Goal: Transaction & Acquisition: Purchase product/service

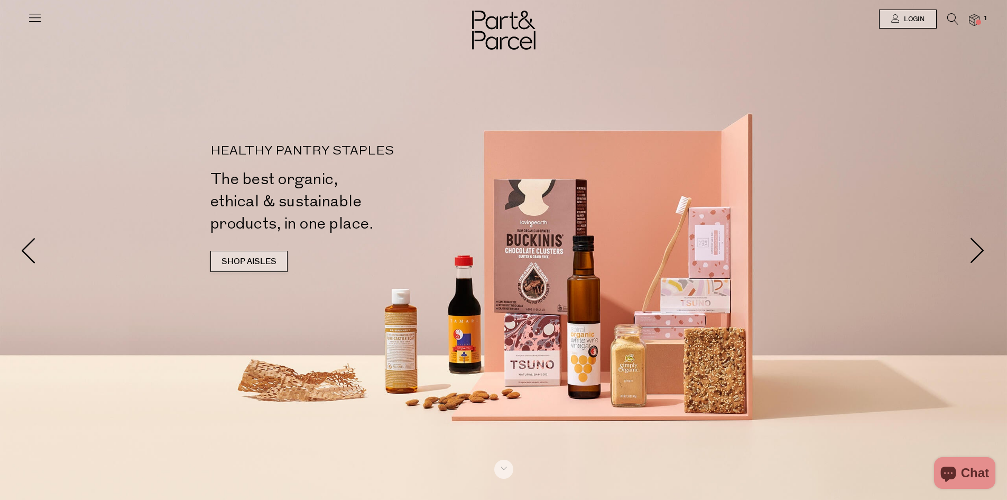
click at [247, 255] on link "SHOP AISLES" at bounding box center [248, 261] width 77 height 21
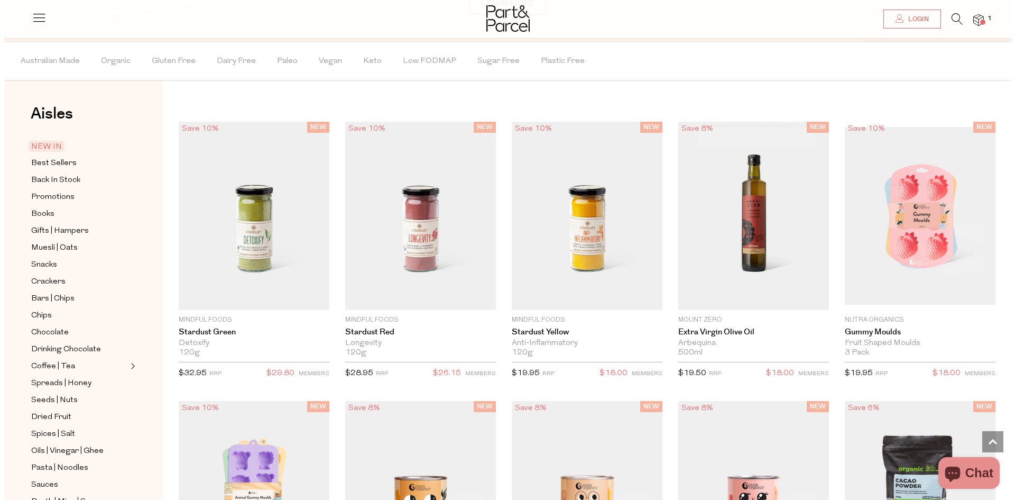
scroll to position [918, 0]
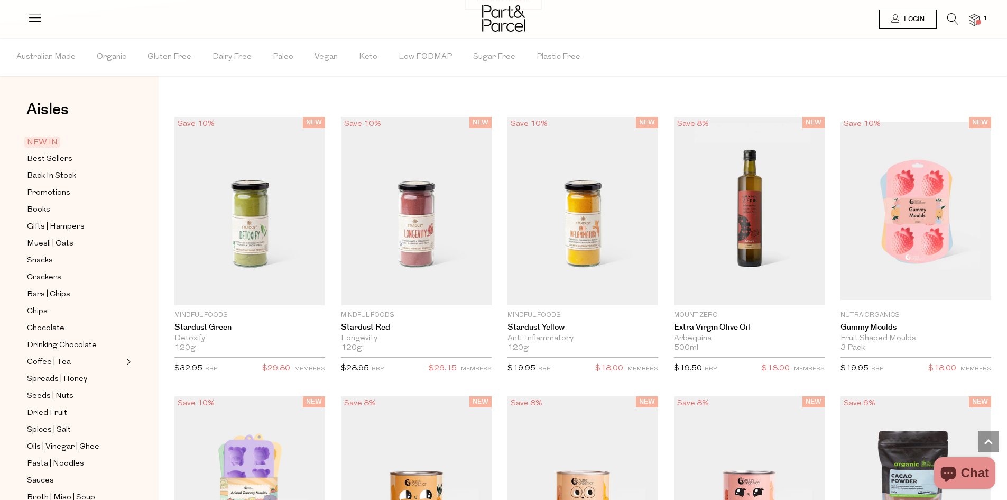
click at [902, 17] on span "Login" at bounding box center [912, 19] width 23 height 9
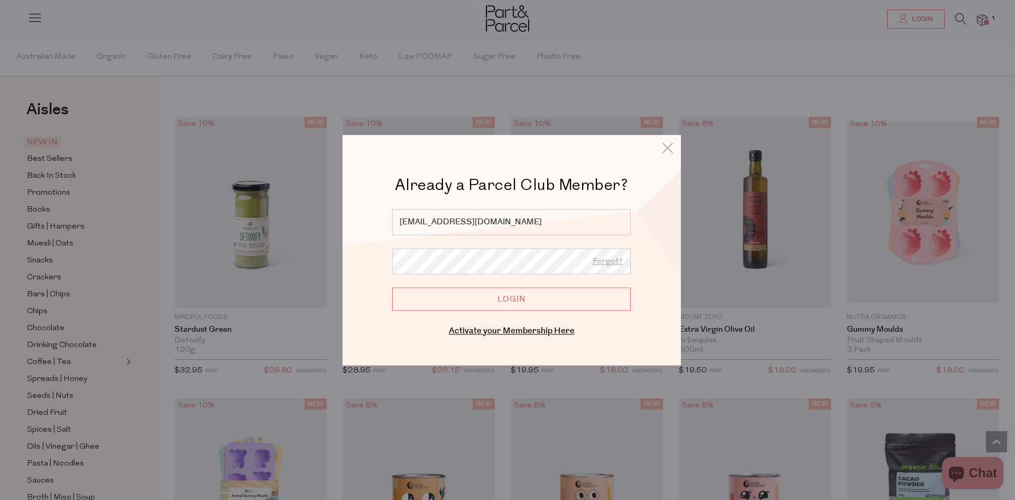
click at [500, 298] on input "Login" at bounding box center [511, 298] width 238 height 23
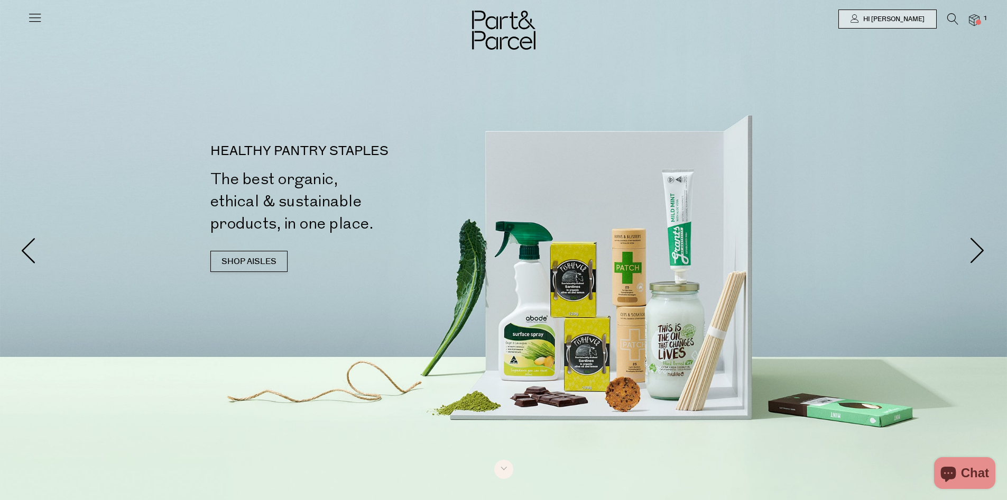
click at [39, 16] on icon at bounding box center [34, 17] width 15 height 15
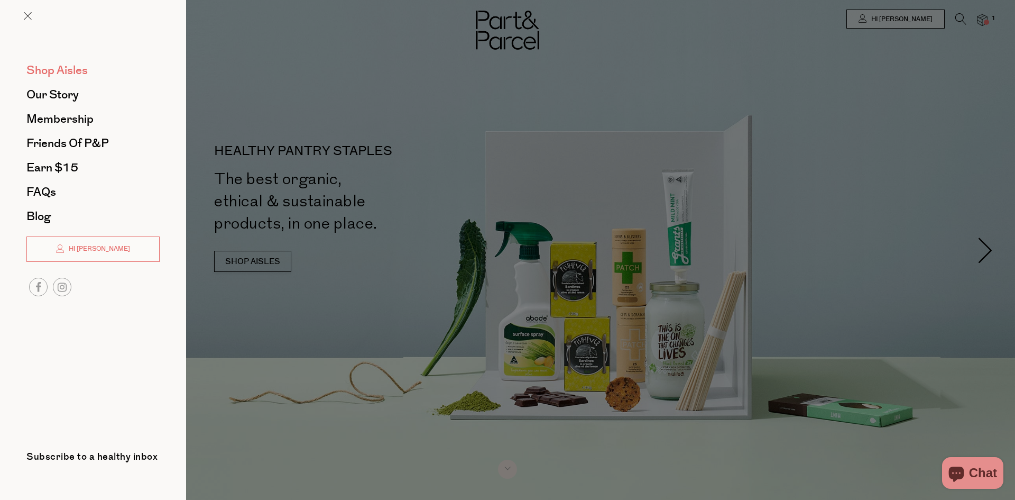
click at [68, 69] on span "Shop Aisles" at bounding box center [56, 70] width 61 height 17
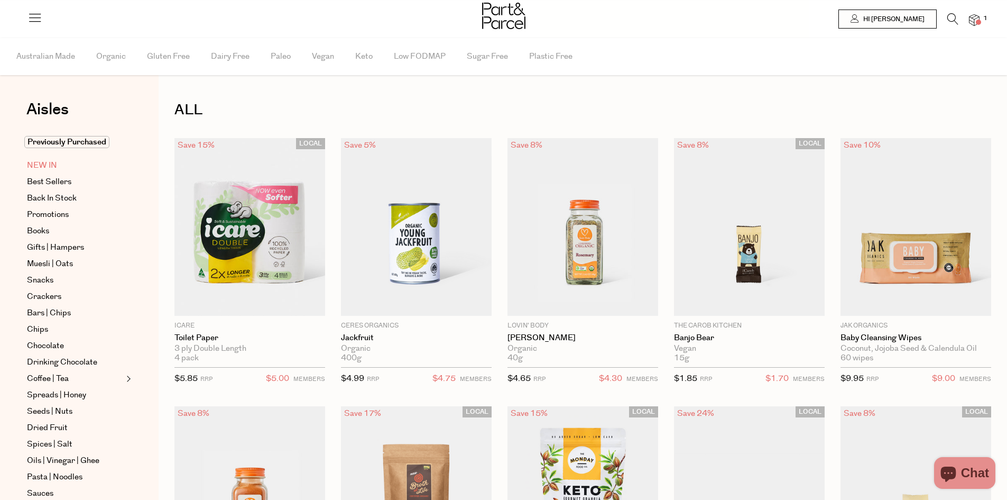
click at [43, 161] on span "NEW IN" at bounding box center [42, 165] width 30 height 13
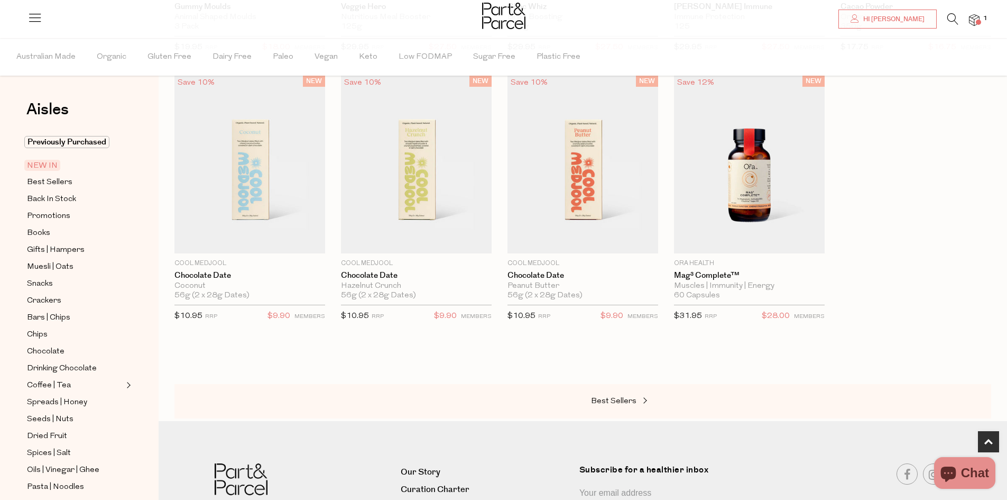
scroll to position [634, 0]
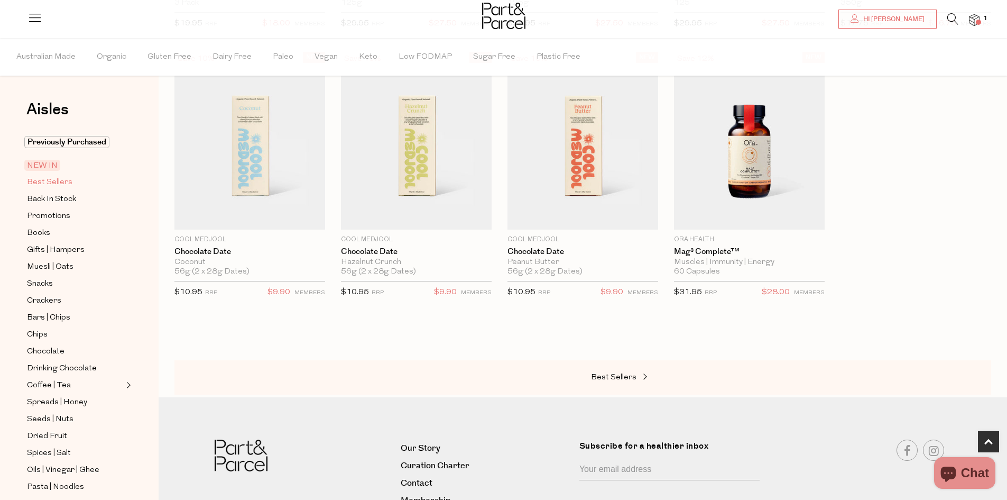
click at [39, 181] on span "Best Sellers" at bounding box center [49, 182] width 45 height 13
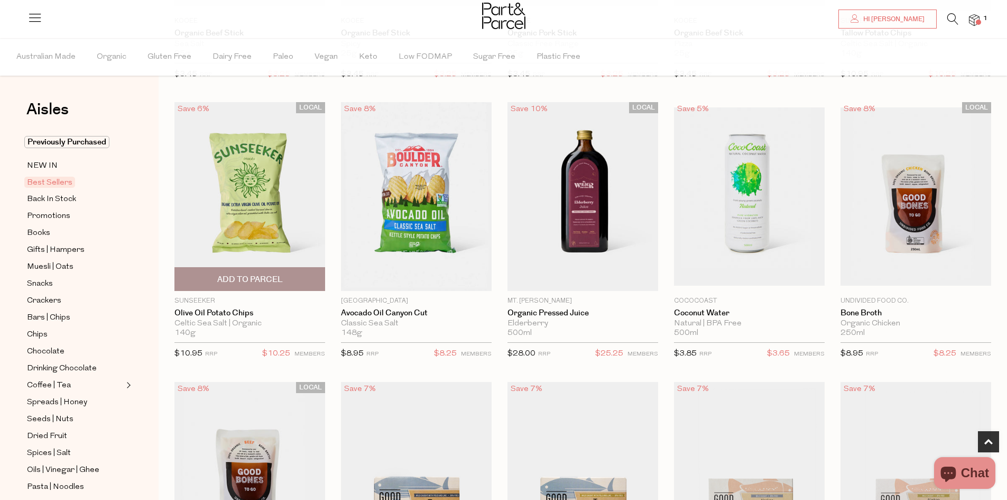
scroll to position [317, 0]
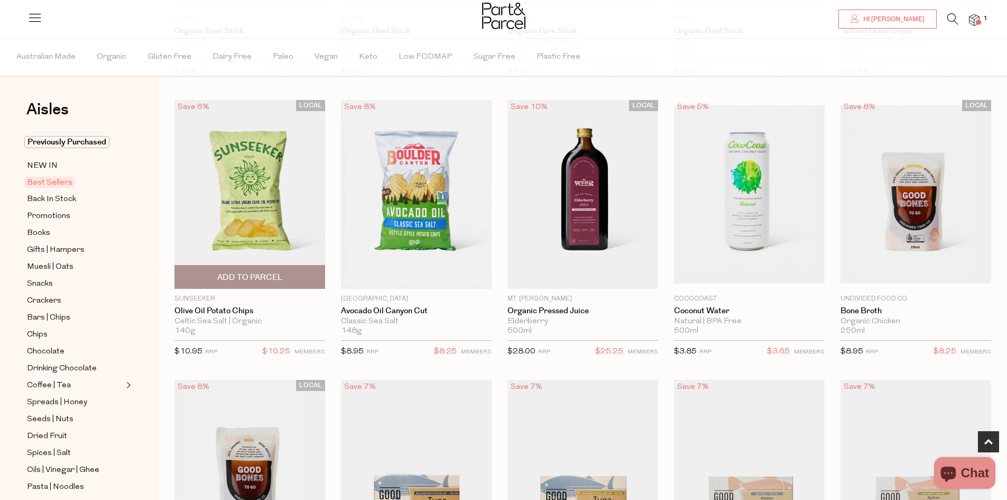
click at [268, 277] on span "Add To Parcel" at bounding box center [250, 277] width 66 height 11
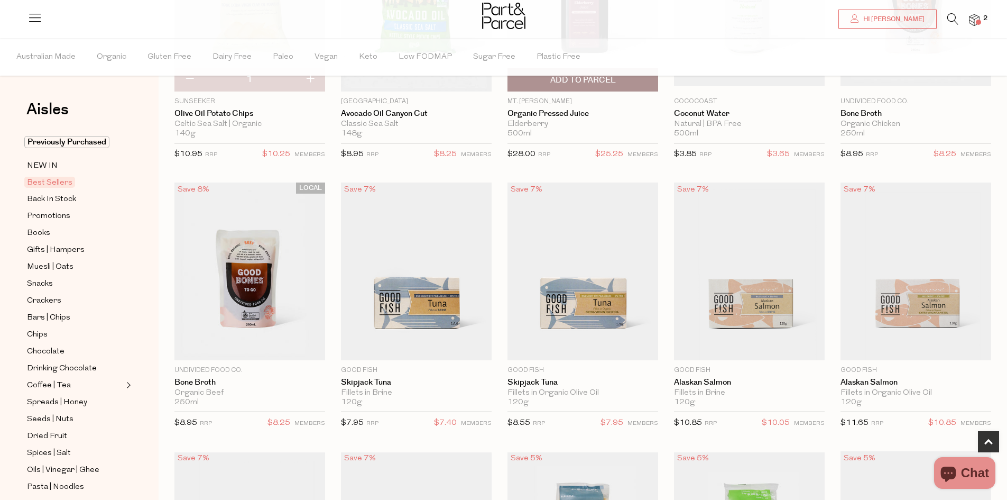
scroll to position [529, 0]
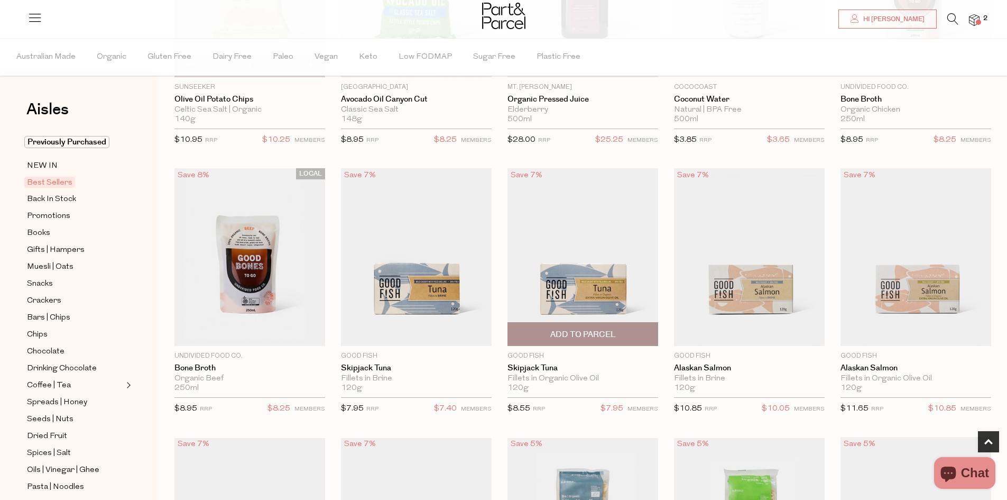
click at [599, 330] on span "Add To Parcel" at bounding box center [583, 334] width 66 height 11
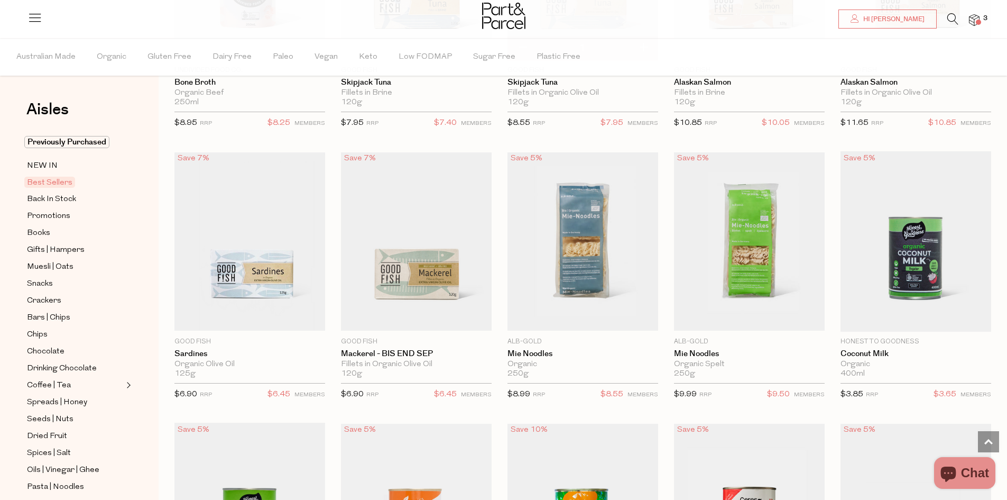
scroll to position [846, 0]
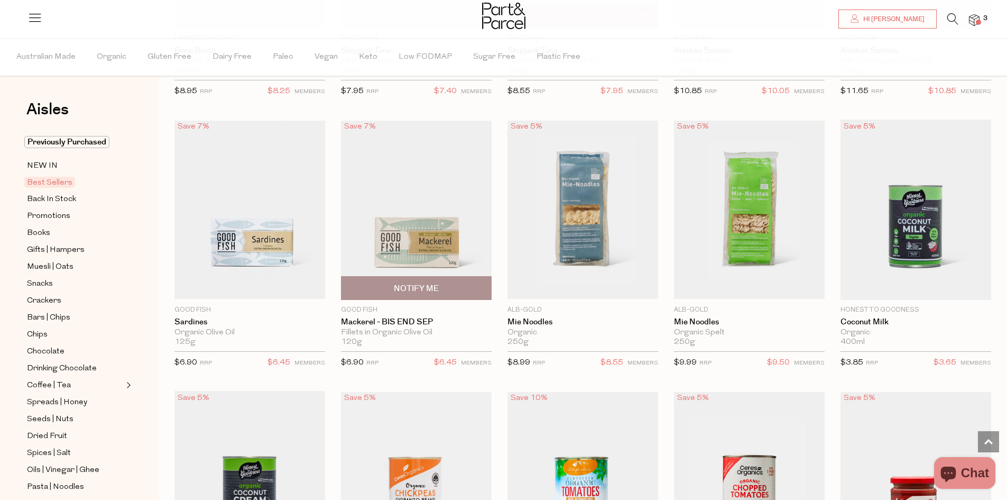
click at [428, 286] on span "Notify Me" at bounding box center [416, 288] width 45 height 11
type input "Notify when available"
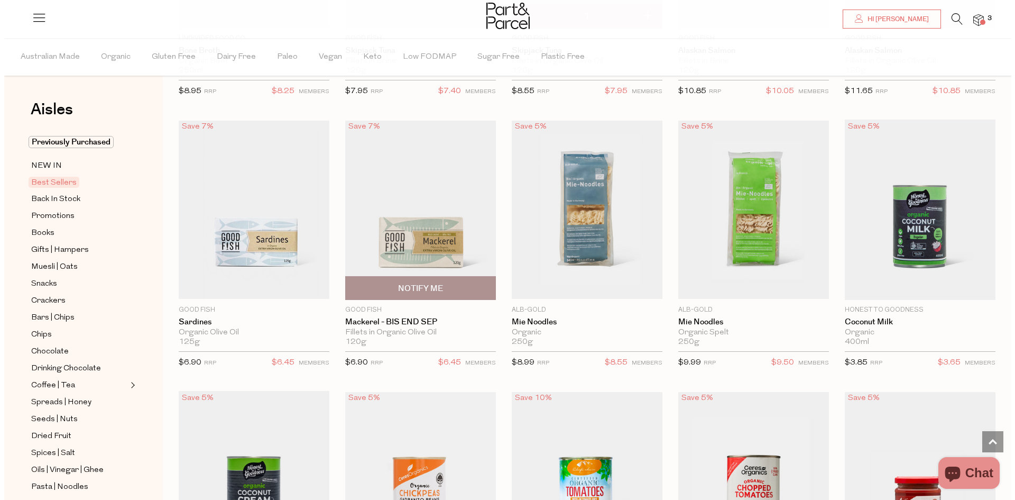
scroll to position [850, 0]
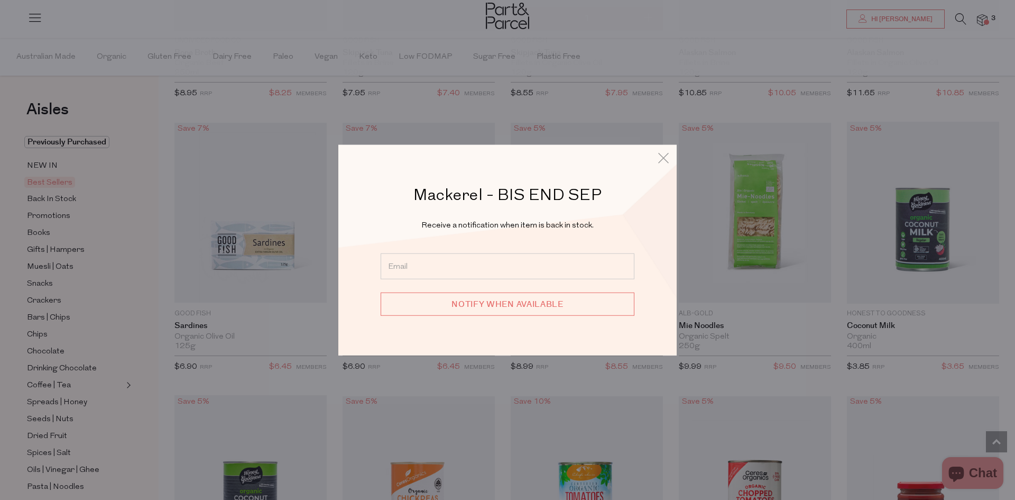
click at [433, 268] on input "email" at bounding box center [508, 266] width 254 height 26
type input "[EMAIL_ADDRESS][DOMAIN_NAME]"
click at [475, 305] on input "Notify when available" at bounding box center [508, 303] width 254 height 23
type input "We will be in touch"
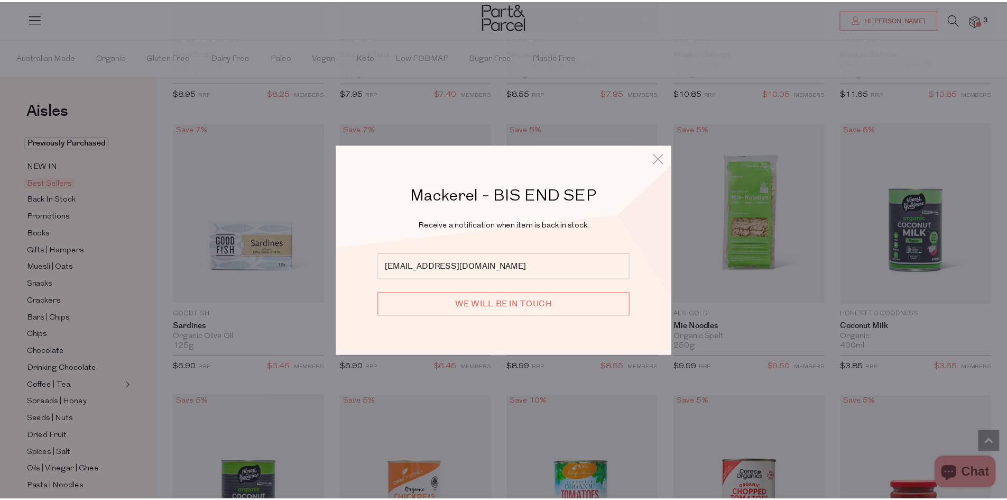
scroll to position [846, 0]
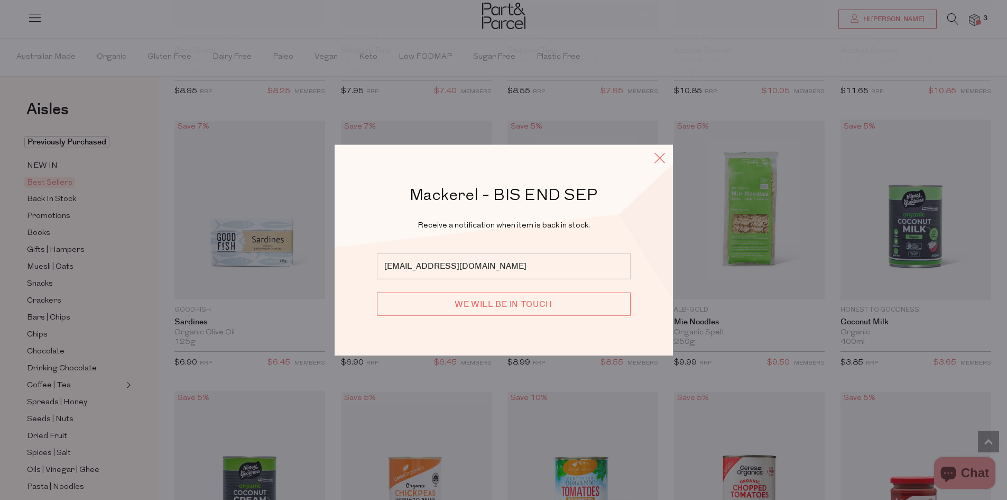
click at [658, 156] on icon at bounding box center [660, 157] width 16 height 15
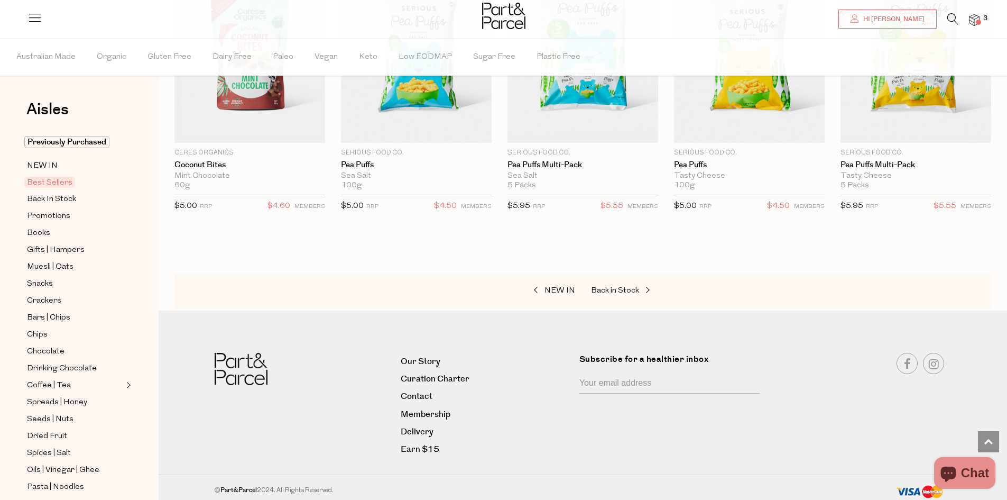
scroll to position [1974, 0]
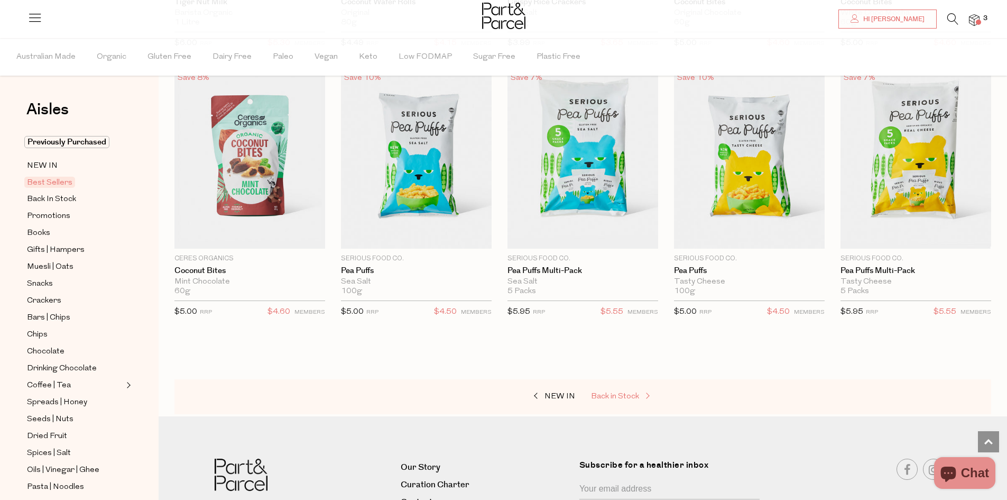
click at [631, 392] on span "Back in Stock" at bounding box center [615, 396] width 48 height 8
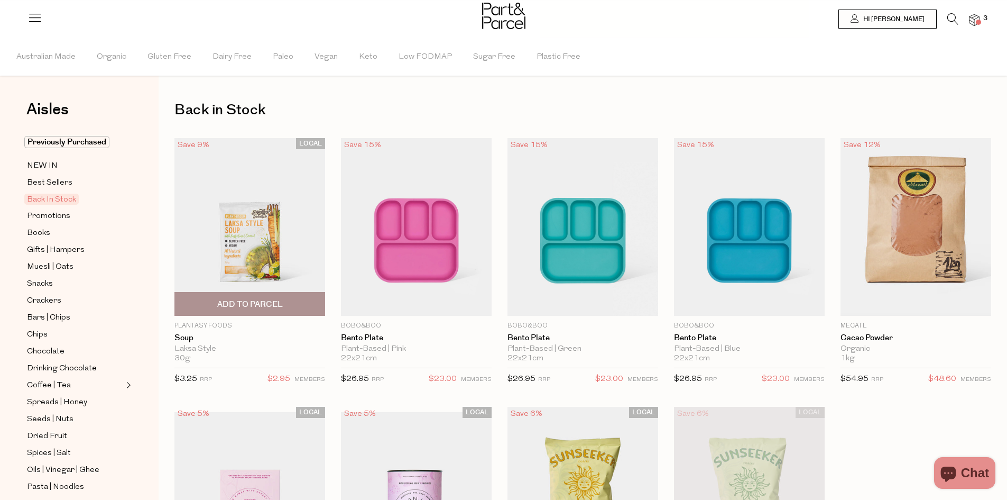
click at [263, 247] on img at bounding box center [249, 227] width 151 height 178
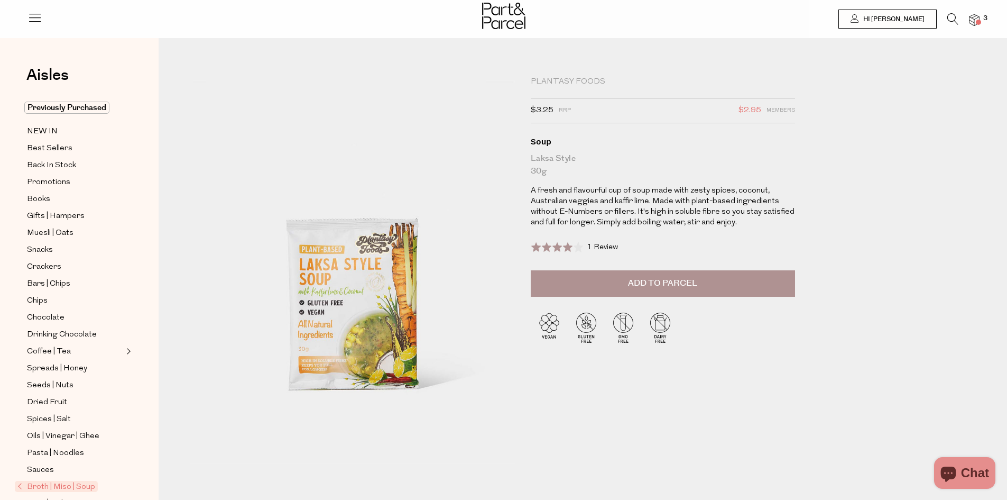
click at [650, 282] on span "Add to Parcel" at bounding box center [662, 283] width 69 height 12
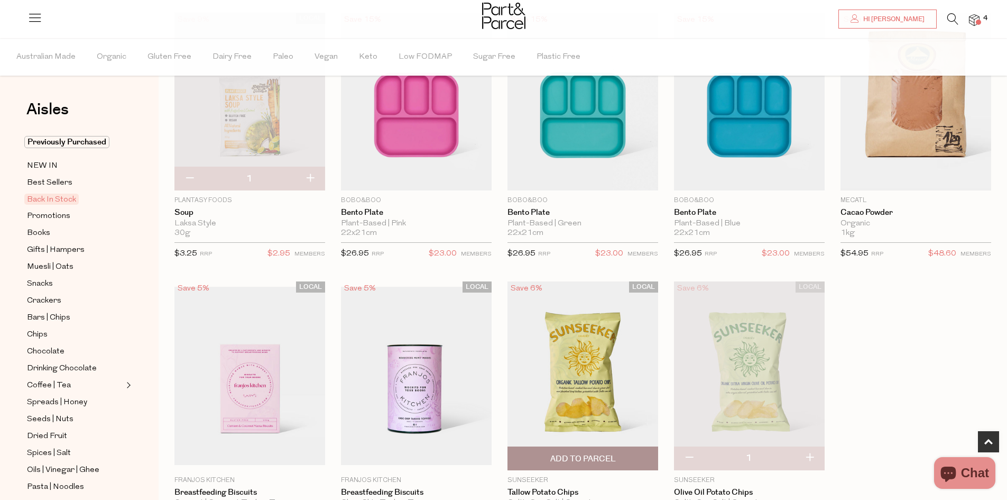
scroll to position [264, 0]
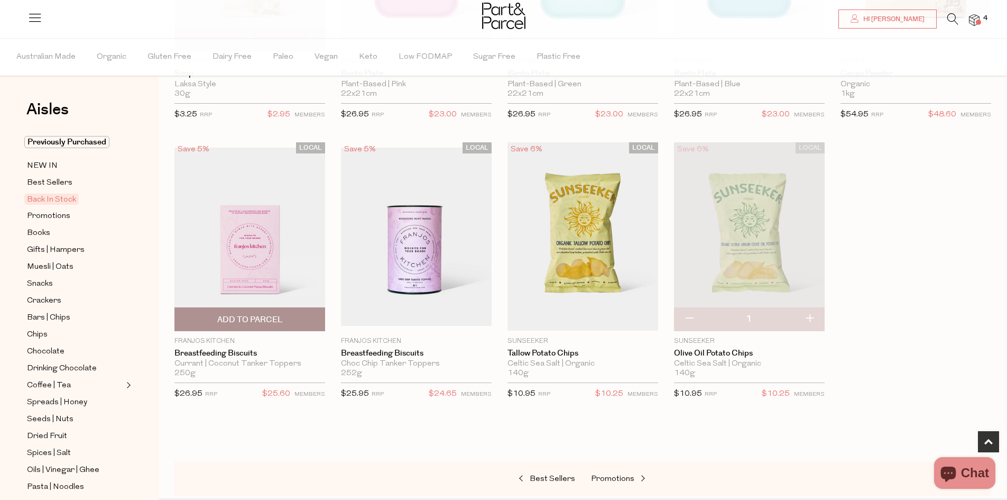
click at [277, 244] on img at bounding box center [249, 237] width 151 height 178
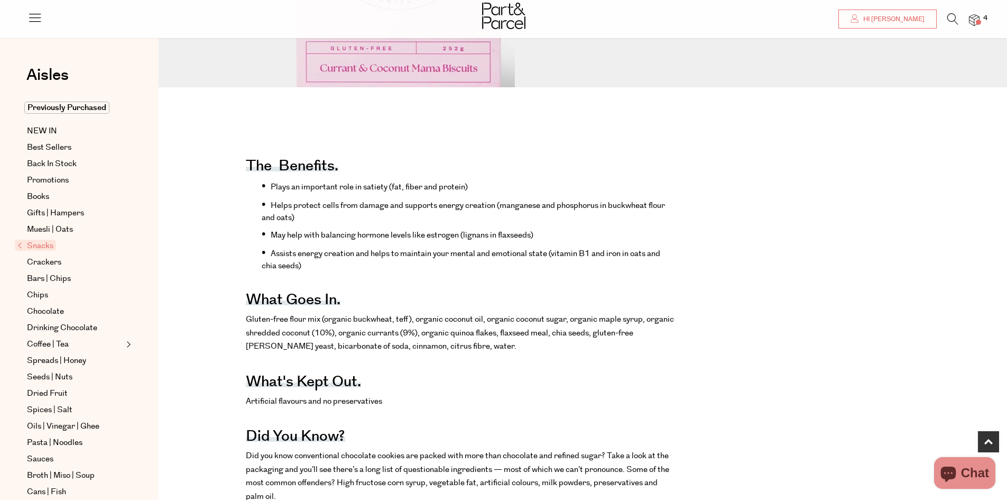
scroll to position [423, 0]
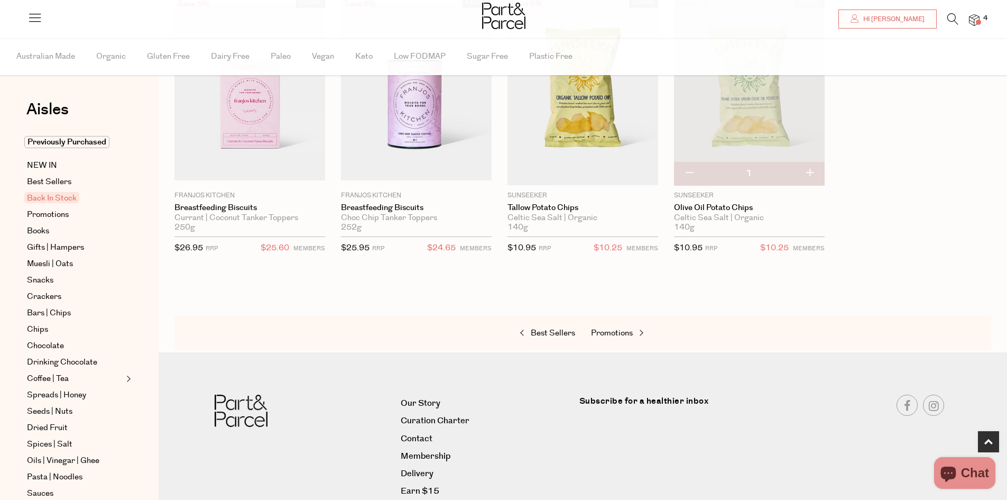
scroll to position [423, 0]
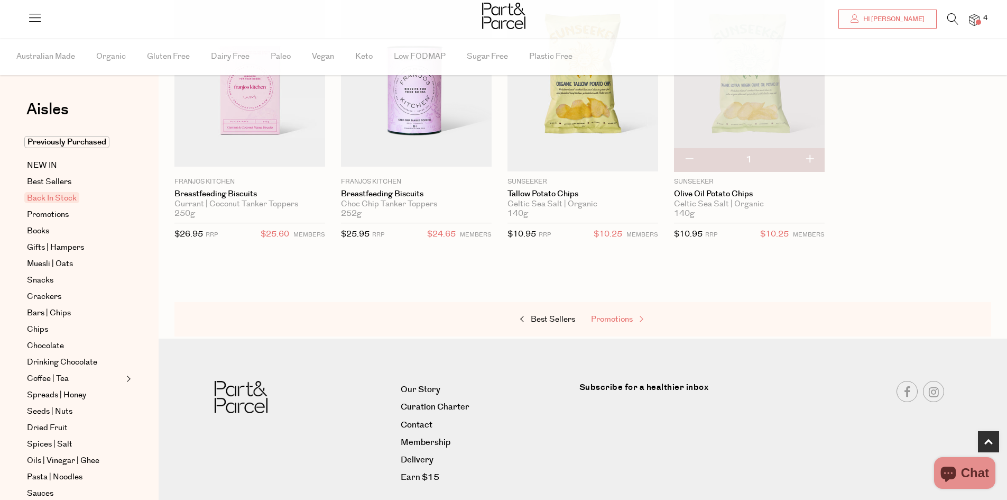
click at [621, 319] on span "Promotions" at bounding box center [612, 319] width 42 height 11
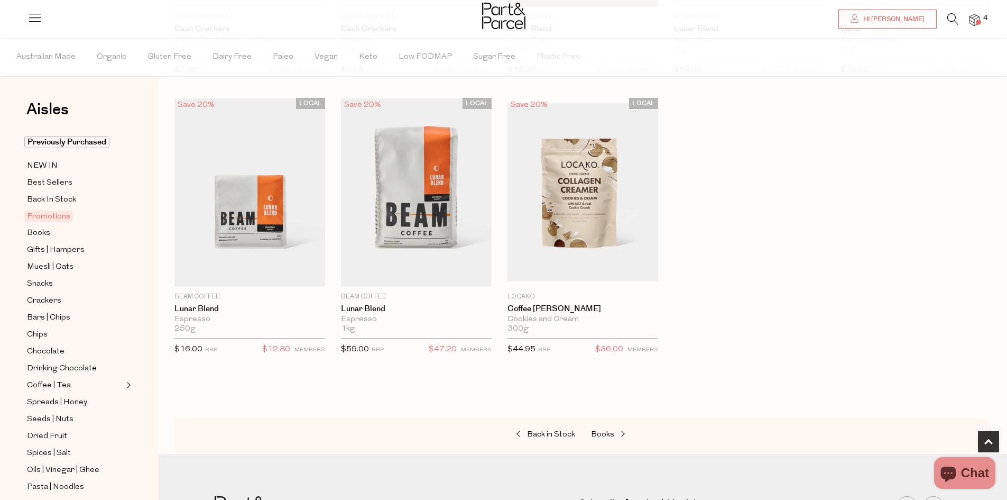
scroll to position [634, 0]
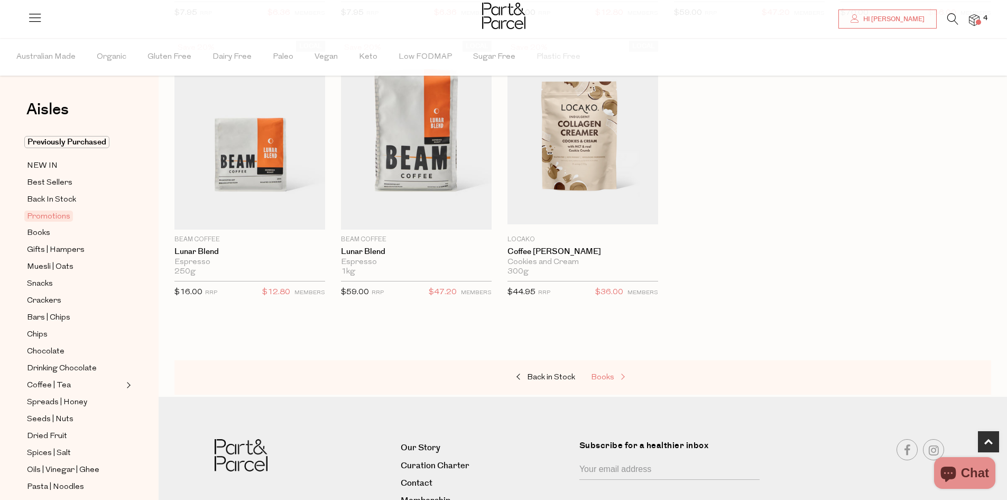
click at [610, 376] on span "Books" at bounding box center [602, 377] width 23 height 8
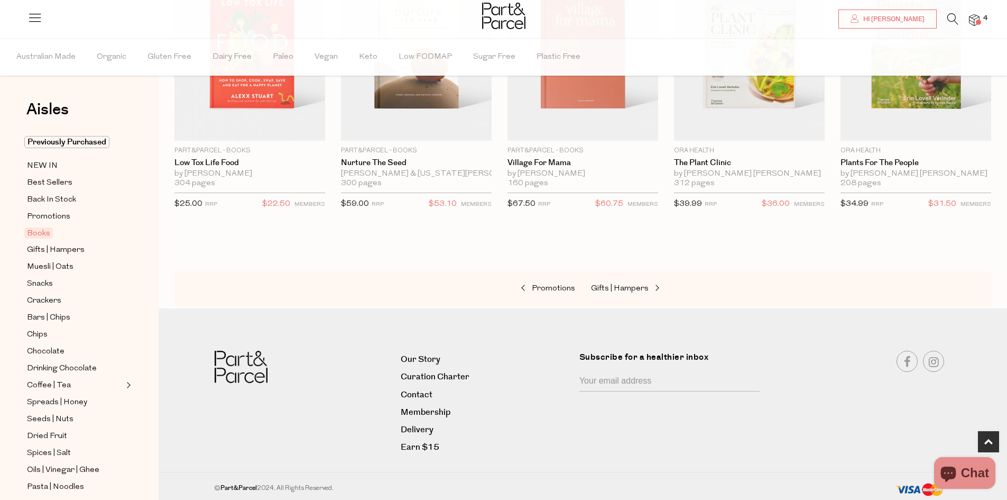
scroll to position [445, 0]
click at [48, 261] on span "Muesli | Oats" at bounding box center [50, 267] width 47 height 13
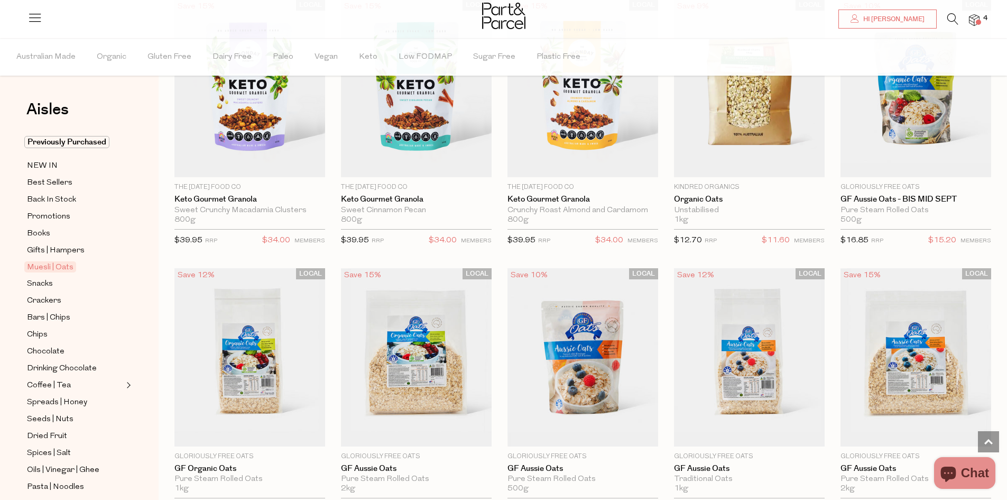
scroll to position [2062, 0]
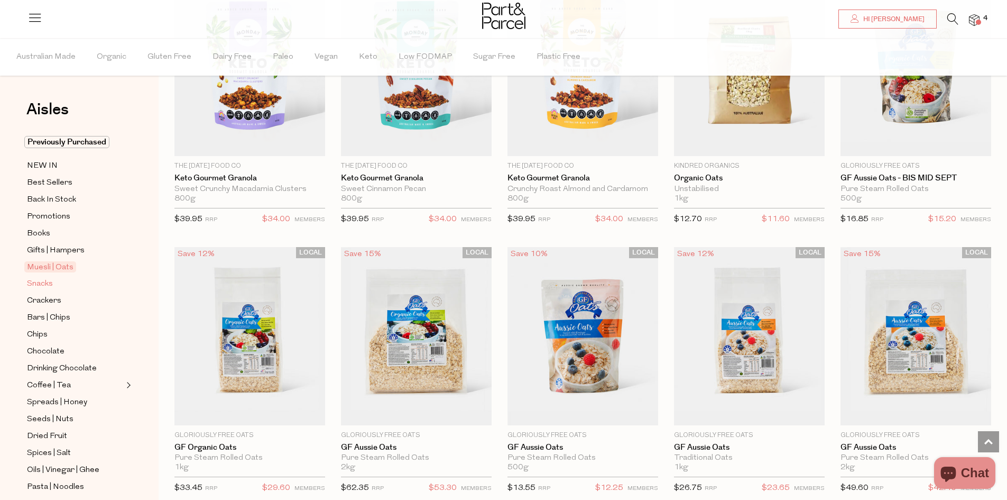
click at [40, 278] on span "Snacks" at bounding box center [40, 284] width 26 height 13
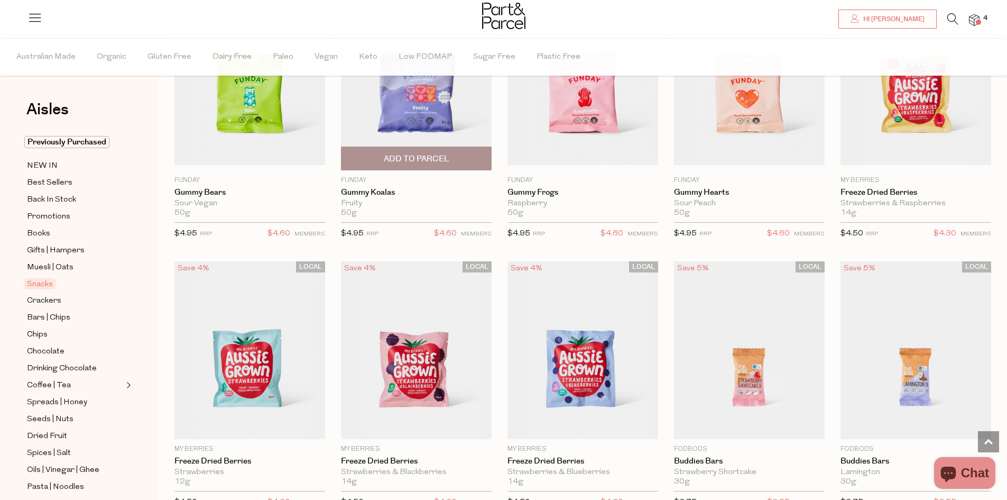
scroll to position [793, 0]
